Goal: Task Accomplishment & Management: Manage account settings

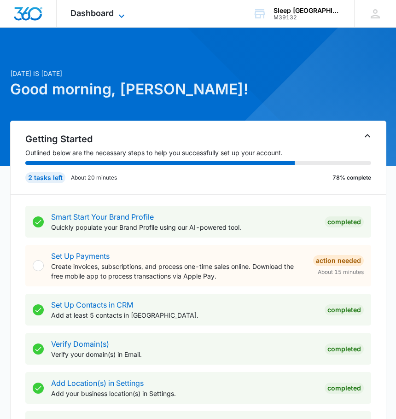
click at [105, 13] on span "Dashboard" at bounding box center [91, 13] width 43 height 10
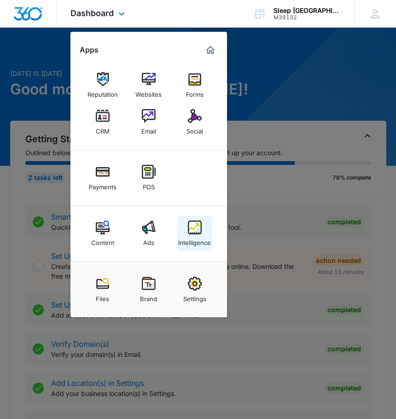
click at [193, 228] on img at bounding box center [195, 228] width 14 height 14
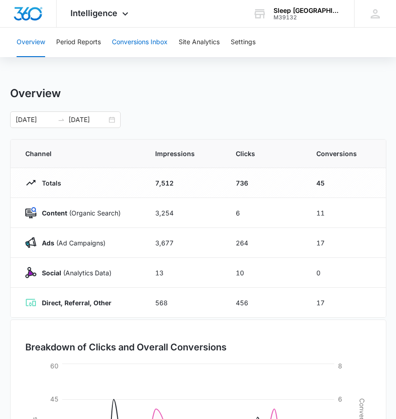
click at [142, 42] on button "Conversions Inbox" at bounding box center [140, 42] width 56 height 29
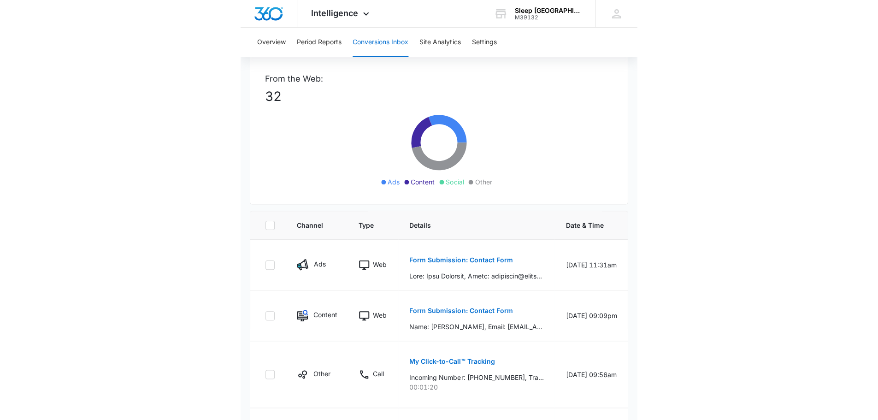
scroll to position [461, 0]
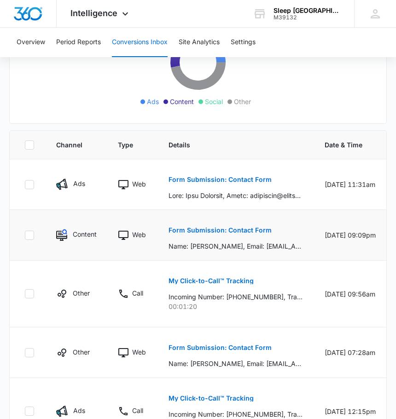
click at [290, 236] on div "Form Submission: Contact Form Name: Kevan Hoff, Email: khoff21@outlook.com, Pho…" at bounding box center [236, 235] width 134 height 32
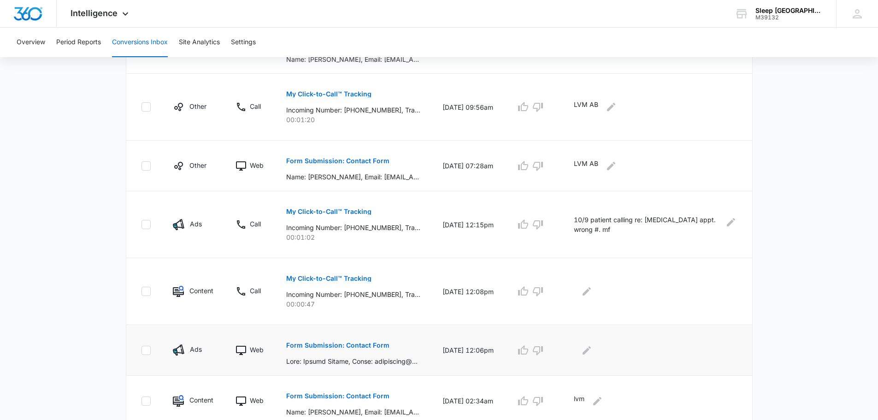
scroll to position [317, 0]
click at [301, 277] on p "My Click-to-Call™ Tracking" at bounding box center [328, 278] width 85 height 6
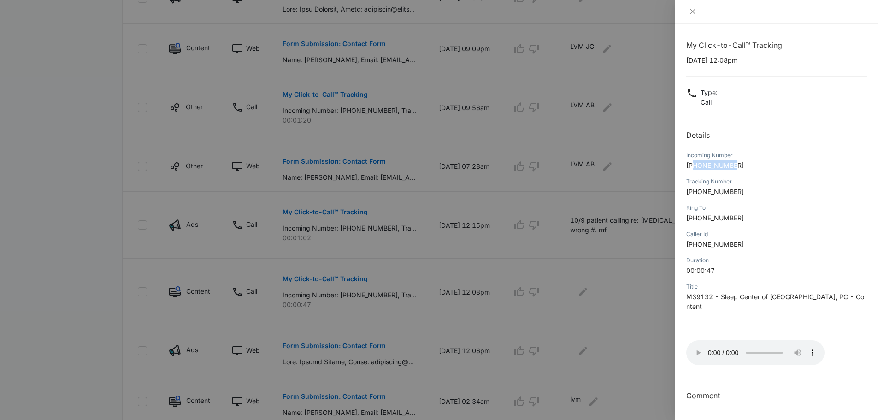
drag, startPoint x: 694, startPoint y: 165, endPoint x: 749, endPoint y: 163, distance: 55.3
click at [403, 163] on p "+13032427385" at bounding box center [776, 165] width 181 height 10
copy span "3032427385"
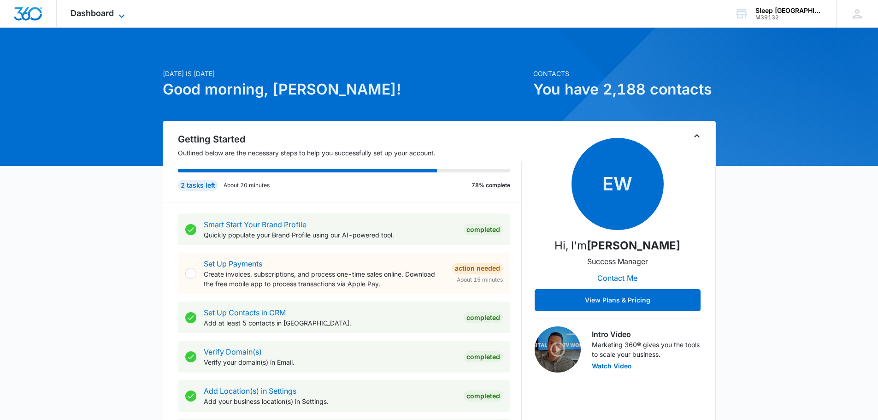
click at [123, 12] on icon at bounding box center [121, 16] width 11 height 11
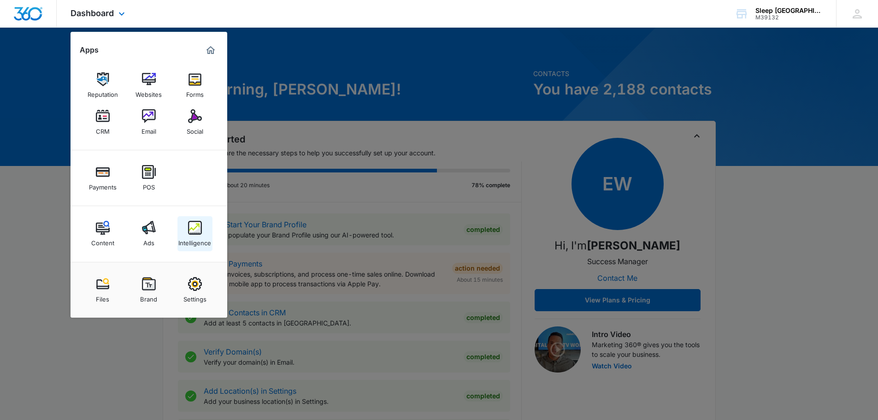
click at [193, 226] on img at bounding box center [195, 228] width 14 height 14
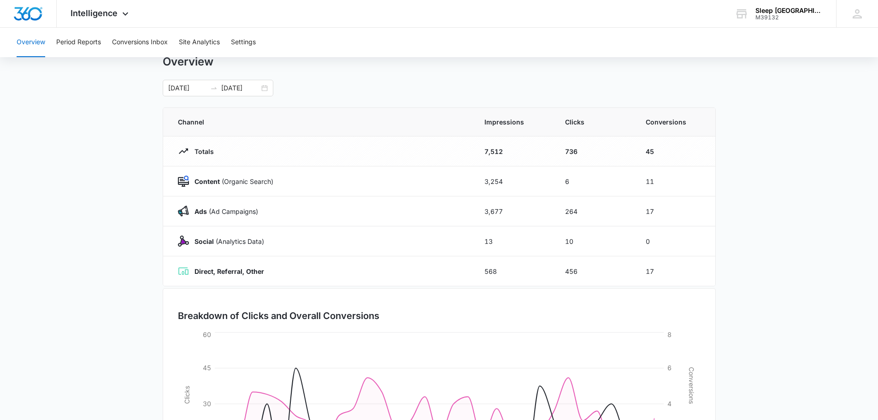
scroll to position [107, 0]
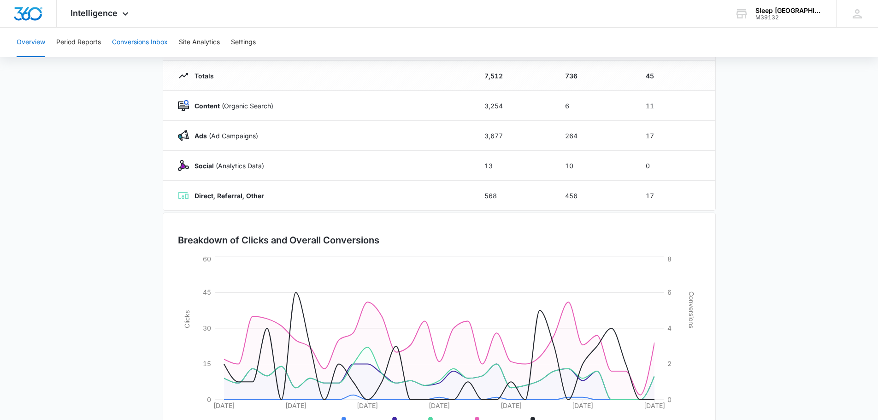
click at [124, 37] on button "Conversions Inbox" at bounding box center [140, 42] width 56 height 29
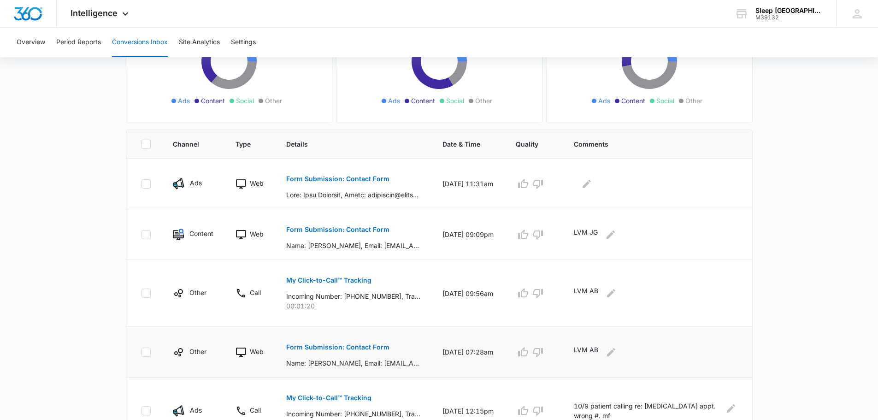
scroll to position [123, 0]
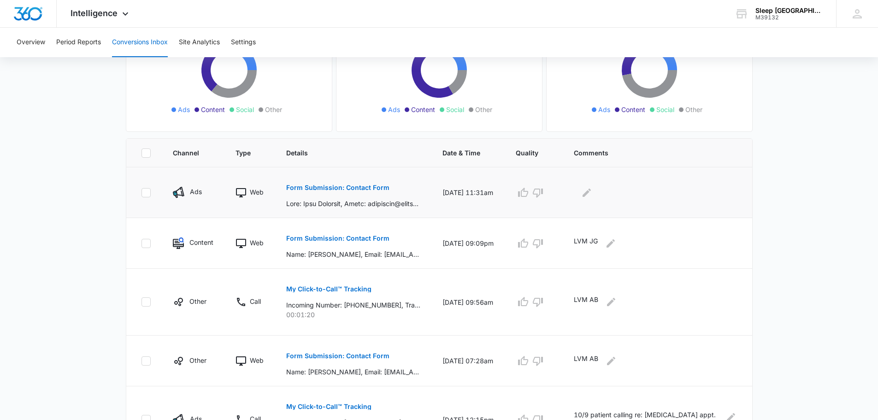
click at [331, 185] on p "Form Submission: Contact Form" at bounding box center [337, 187] width 103 height 6
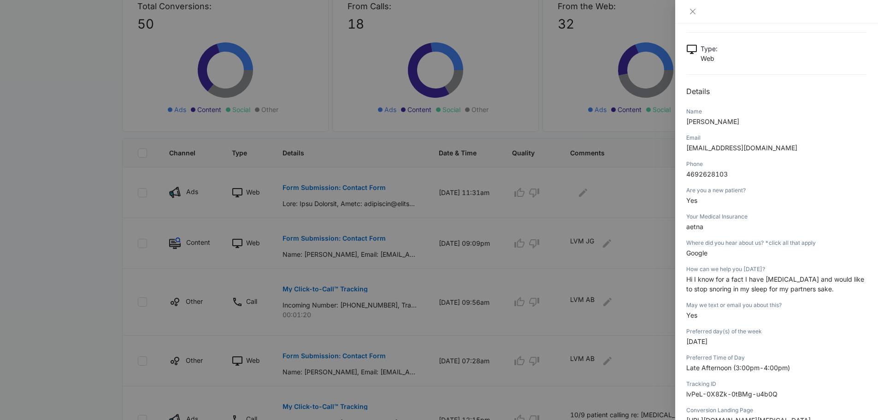
scroll to position [31, 0]
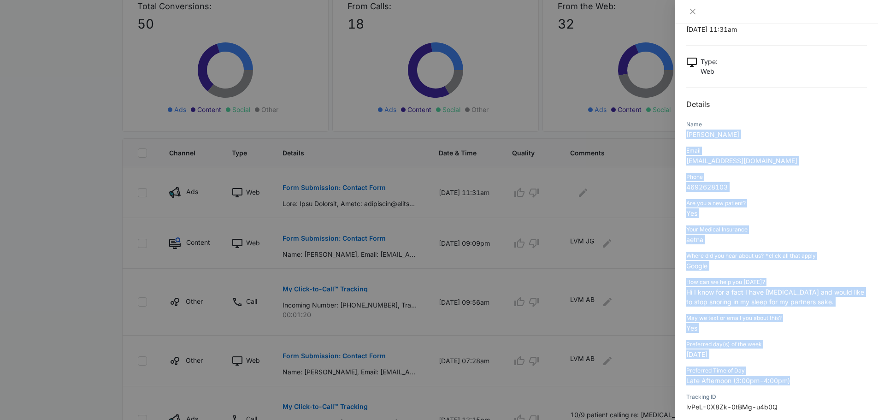
drag, startPoint x: 687, startPoint y: 133, endPoint x: 810, endPoint y: 378, distance: 274.0
click at [810, 378] on div "Form Submission: Contact Form [DATE] 11:31am Type : Web Details Name [PERSON_NA…" at bounding box center [776, 283] width 181 height 548
copy div "[PERSON_NAME] Email [EMAIL_ADDRESS][DOMAIN_NAME] Phone [PHONE_NUMBER] Are you a…"
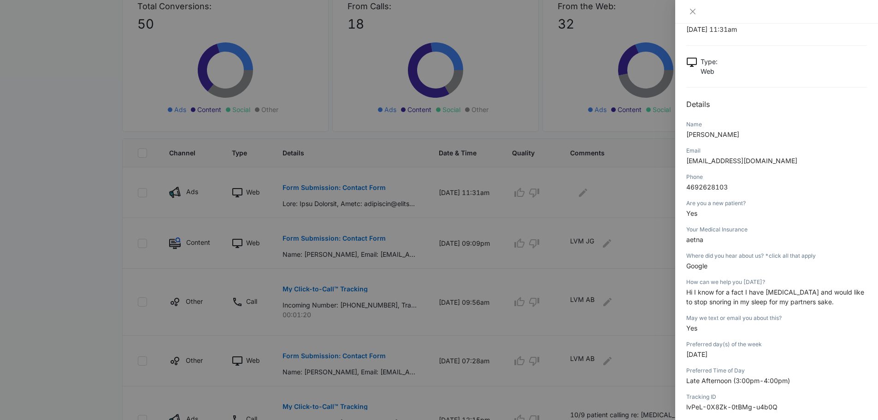
click at [803, 65] on div "Type : Web" at bounding box center [776, 66] width 181 height 19
click at [693, 8] on icon "close" at bounding box center [692, 11] width 7 height 7
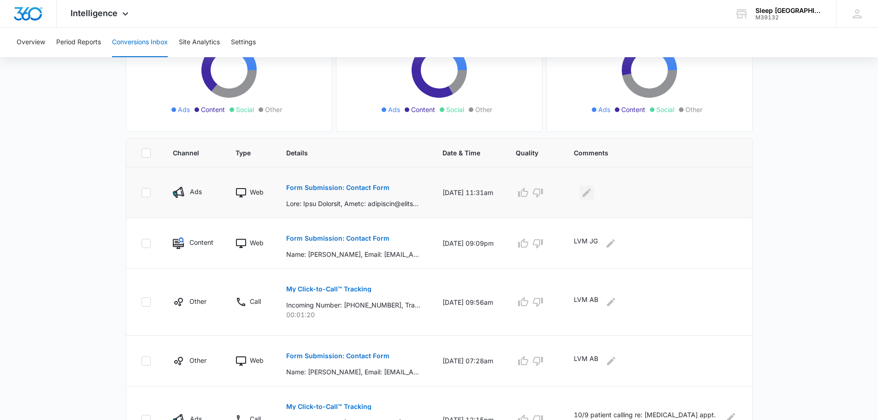
click at [592, 189] on icon "Edit Comments" at bounding box center [586, 192] width 11 height 11
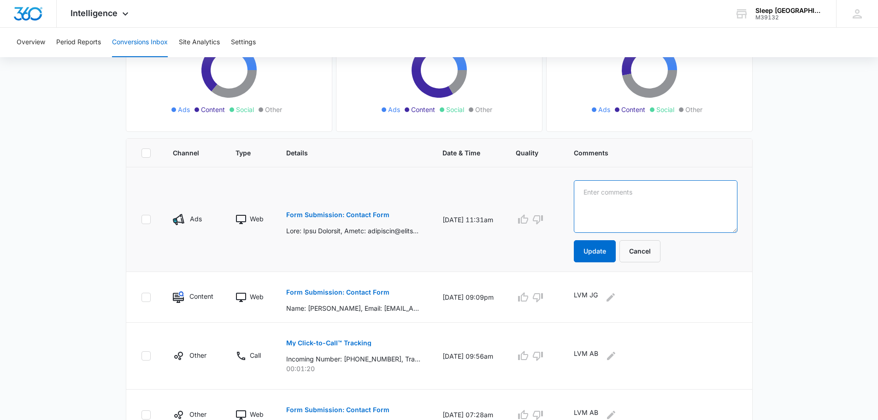
click at [599, 189] on textarea at bounding box center [656, 206] width 164 height 53
type textarea "10/10 scheduled for consult. mf"
click at [609, 251] on button "Update" at bounding box center [595, 251] width 42 height 22
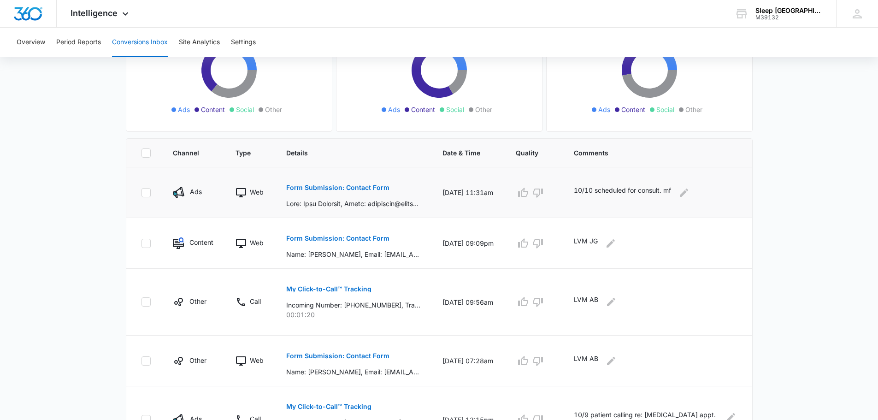
click at [605, 188] on p "10/10 scheduled for consult. mf" at bounding box center [622, 192] width 97 height 15
click at [689, 191] on icon "Edit Comments" at bounding box center [683, 192] width 11 height 11
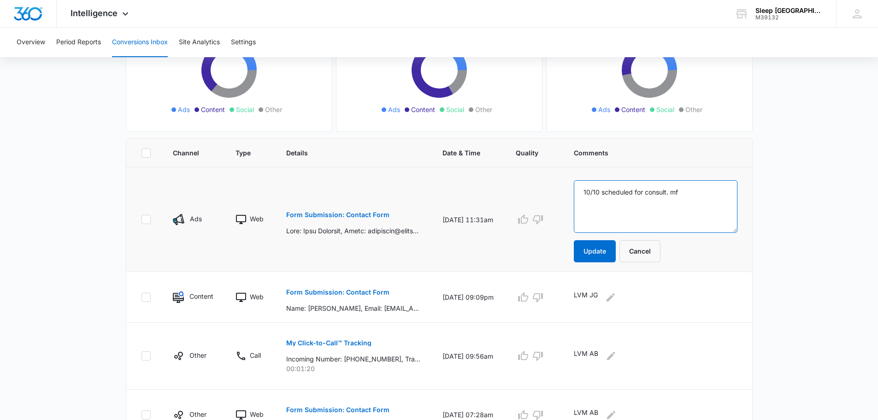
click at [613, 193] on textarea "10/10 scheduled for consult. mf" at bounding box center [656, 206] width 164 height 53
type textarea "10/14 scheduled for consult. mf"
click at [614, 246] on button "Update" at bounding box center [595, 251] width 42 height 22
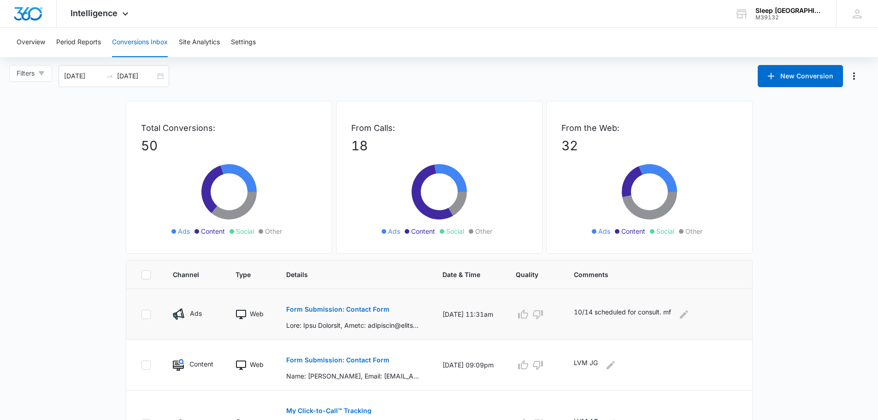
scroll to position [0, 0]
